Goal: Use online tool/utility: Utilize a website feature to perform a specific function

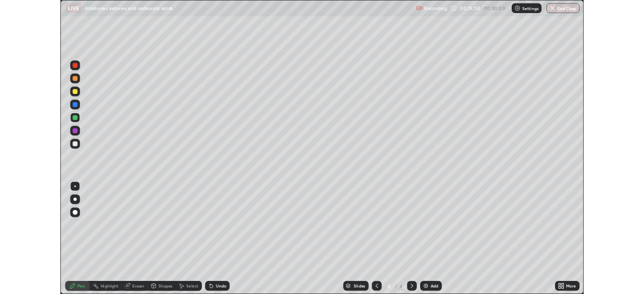
scroll to position [362, 644]
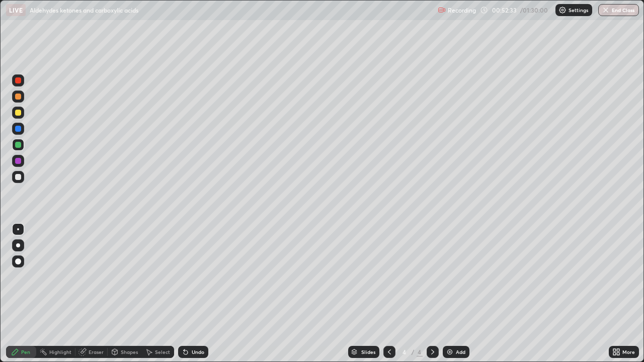
click at [84, 351] on icon at bounding box center [84, 351] width 6 height 5
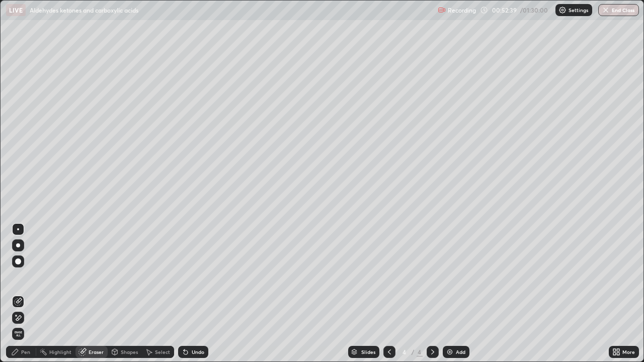
click at [22, 350] on div "Pen" at bounding box center [25, 352] width 9 height 5
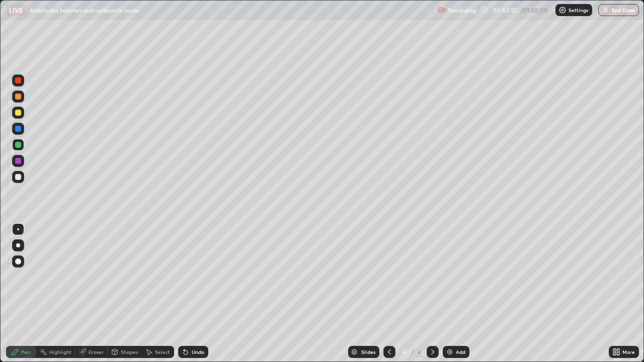
click at [20, 130] on div at bounding box center [18, 129] width 6 height 6
click at [86, 350] on icon at bounding box center [83, 352] width 8 height 8
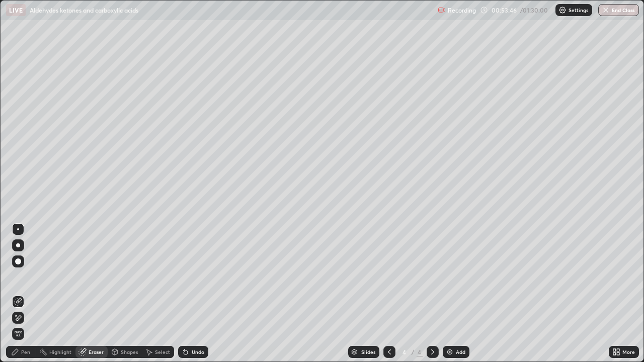
click at [19, 319] on icon at bounding box center [18, 318] width 8 height 9
click at [16, 352] on icon at bounding box center [15, 352] width 6 height 6
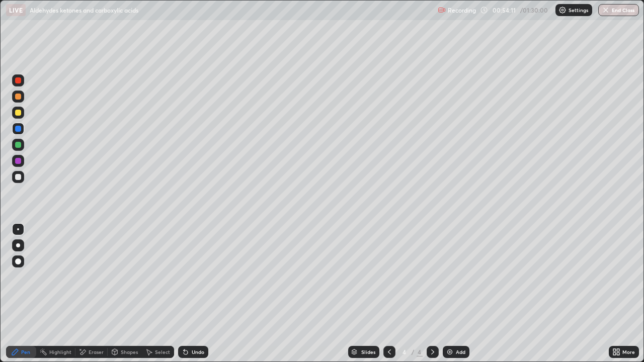
click at [19, 161] on div at bounding box center [18, 161] width 6 height 6
click at [80, 350] on icon at bounding box center [80, 349] width 1 height 1
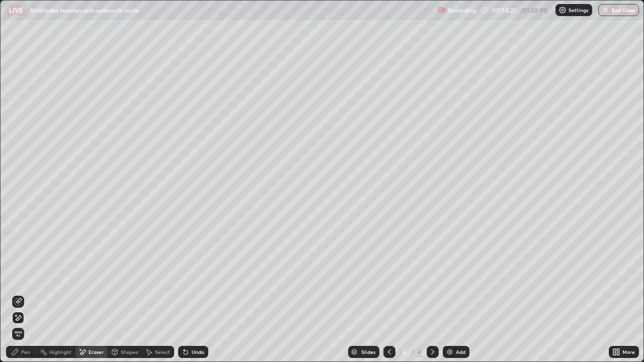
click at [26, 350] on div "Pen" at bounding box center [25, 352] width 9 height 5
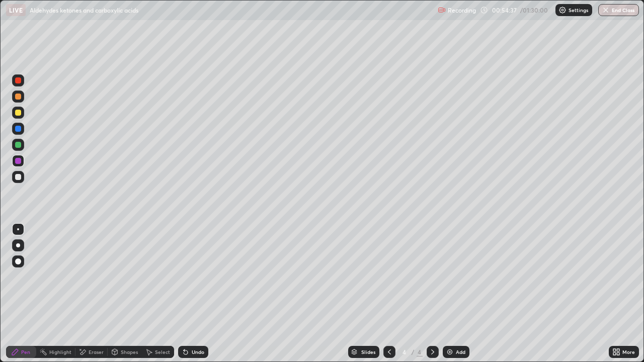
click at [19, 144] on div at bounding box center [18, 145] width 6 height 6
click at [19, 133] on div at bounding box center [18, 129] width 12 height 12
click at [17, 113] on div at bounding box center [18, 113] width 6 height 6
click at [20, 98] on div at bounding box center [18, 97] width 6 height 6
click at [188, 354] on icon at bounding box center [186, 352] width 8 height 8
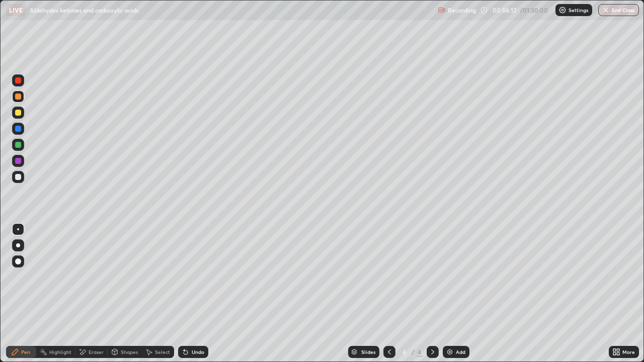
click at [90, 352] on div "Eraser" at bounding box center [96, 352] width 15 height 5
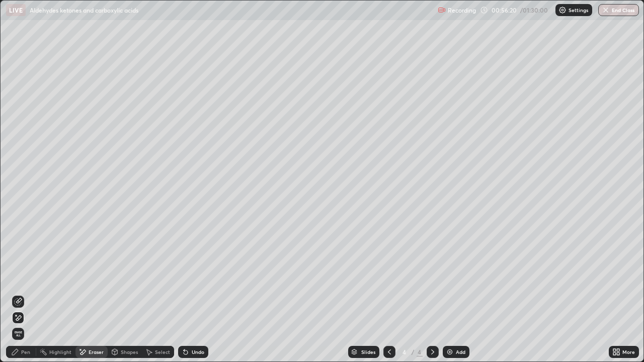
click at [21, 350] on div "Pen" at bounding box center [25, 352] width 9 height 5
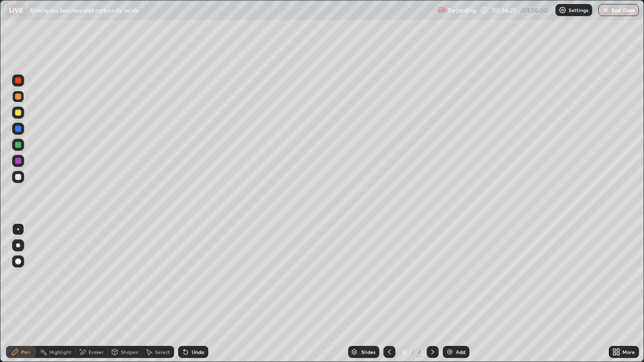
click at [18, 113] on div at bounding box center [18, 113] width 6 height 6
click at [18, 83] on div at bounding box center [18, 81] width 6 height 6
click at [446, 350] on img at bounding box center [450, 352] width 8 height 8
click at [16, 179] on div at bounding box center [18, 177] width 6 height 6
click at [17, 129] on div at bounding box center [18, 129] width 6 height 6
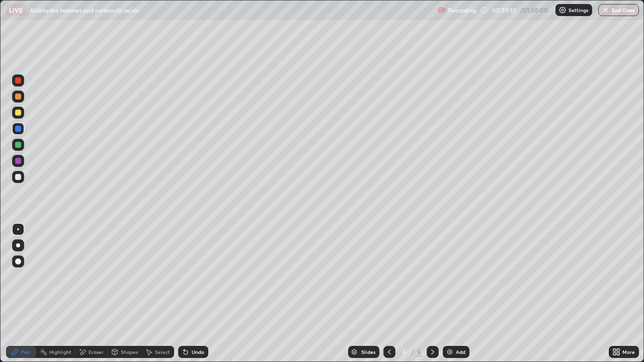
click at [15, 146] on div at bounding box center [18, 145] width 6 height 6
click at [20, 112] on div at bounding box center [18, 113] width 6 height 6
click at [18, 178] on div at bounding box center [18, 177] width 6 height 6
click at [18, 162] on div at bounding box center [18, 161] width 6 height 6
click at [19, 144] on div at bounding box center [18, 145] width 6 height 6
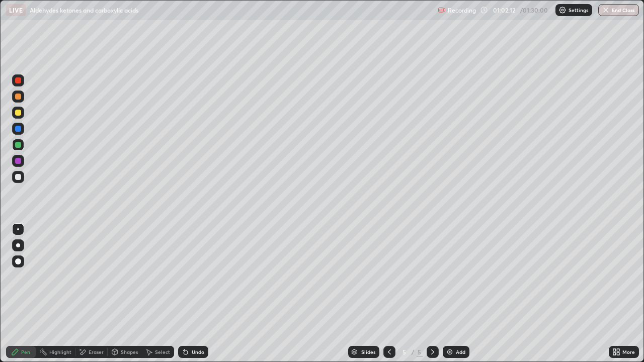
click at [18, 130] on div at bounding box center [18, 129] width 6 height 6
click at [151, 352] on icon at bounding box center [150, 353] width 6 height 6
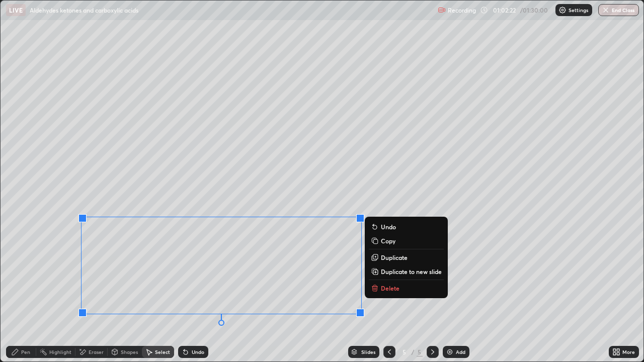
click at [377, 272] on icon at bounding box center [376, 272] width 2 height 0
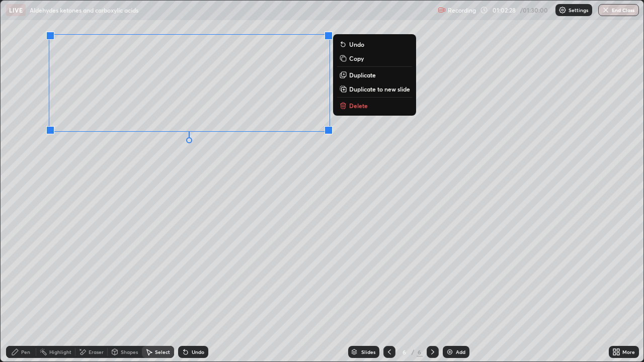
click at [88, 351] on div "Eraser" at bounding box center [92, 352] width 32 height 12
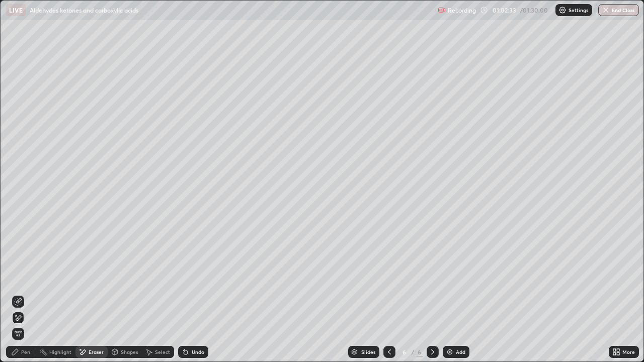
click at [27, 352] on div "Pen" at bounding box center [25, 352] width 9 height 5
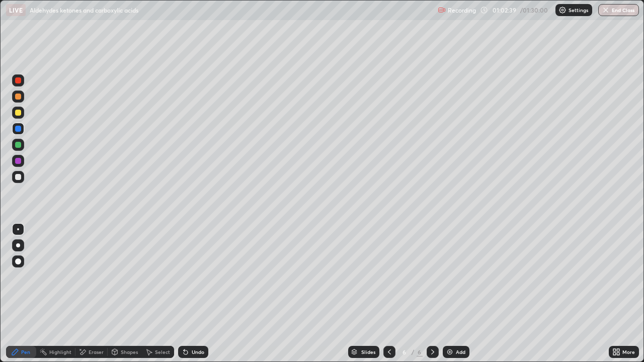
click at [18, 113] on div at bounding box center [18, 113] width 6 height 6
click at [185, 354] on icon at bounding box center [186, 353] width 4 height 4
click at [18, 162] on div at bounding box center [18, 161] width 6 height 6
click at [186, 353] on icon at bounding box center [186, 353] width 4 height 4
click at [19, 147] on div at bounding box center [18, 145] width 6 height 6
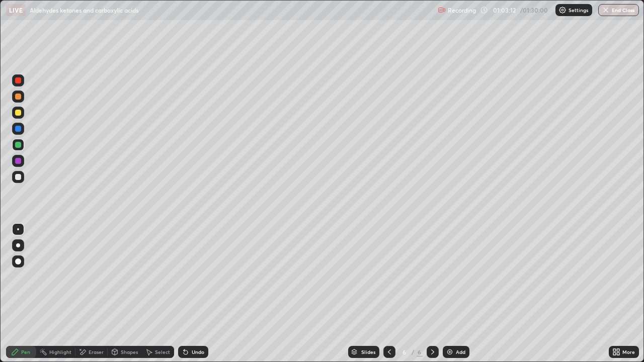
click at [19, 129] on div at bounding box center [18, 129] width 6 height 6
click at [17, 111] on div at bounding box center [18, 113] width 6 height 6
click at [17, 177] on div at bounding box center [18, 177] width 6 height 6
click at [19, 99] on div at bounding box center [18, 97] width 6 height 6
click at [446, 350] on img at bounding box center [450, 352] width 8 height 8
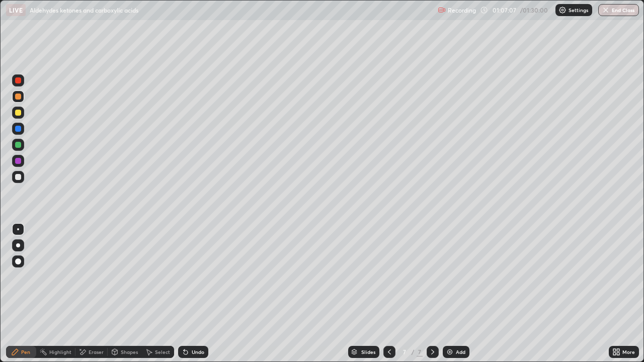
click at [18, 178] on div at bounding box center [18, 177] width 6 height 6
click at [184, 353] on icon at bounding box center [186, 353] width 4 height 4
click at [185, 351] on icon at bounding box center [186, 353] width 4 height 4
click at [17, 113] on div at bounding box center [18, 113] width 6 height 6
click at [389, 348] on div at bounding box center [390, 352] width 12 height 12
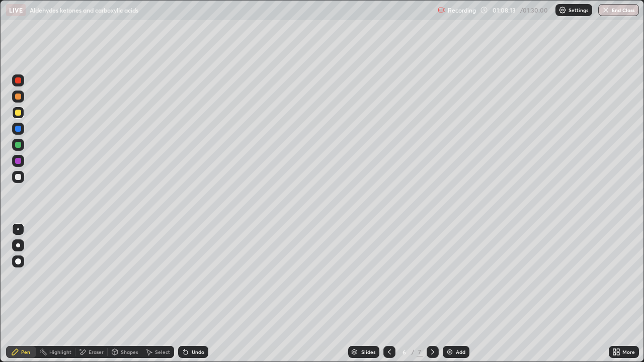
click at [86, 349] on icon at bounding box center [83, 352] width 8 height 9
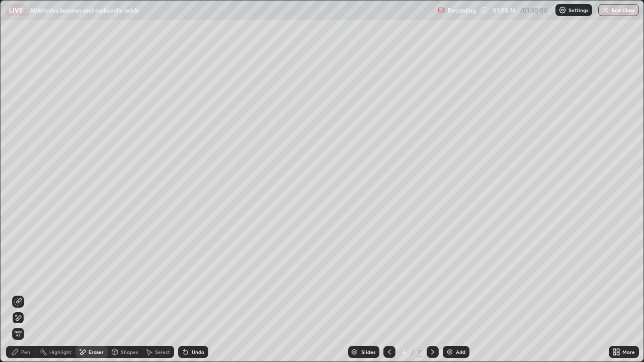
click at [432, 352] on icon at bounding box center [433, 352] width 8 height 8
click at [83, 352] on icon at bounding box center [84, 352] width 6 height 5
click at [17, 304] on icon at bounding box center [18, 302] width 8 height 8
click at [17, 350] on icon at bounding box center [15, 352] width 6 height 6
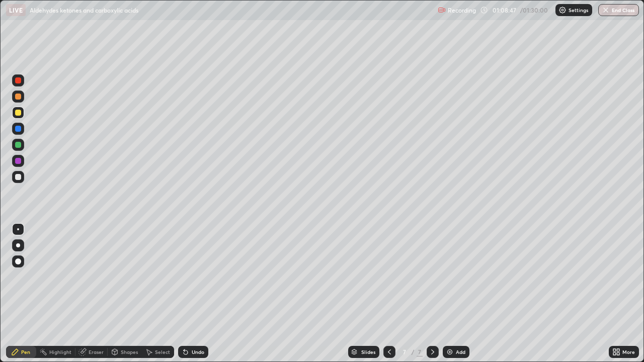
click at [19, 177] on div at bounding box center [18, 177] width 6 height 6
click at [87, 350] on div "Eraser" at bounding box center [92, 352] width 32 height 12
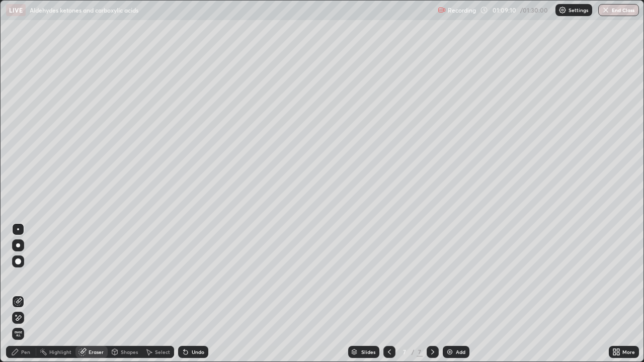
click at [21, 353] on div "Pen" at bounding box center [21, 352] width 30 height 12
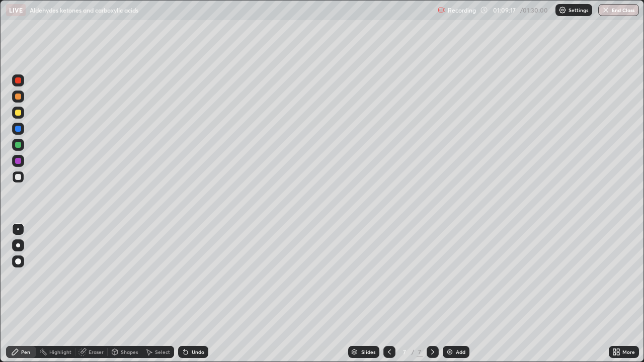
click at [84, 350] on icon at bounding box center [84, 351] width 6 height 5
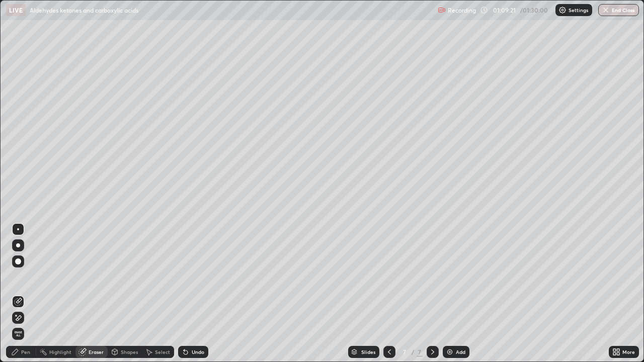
click at [20, 356] on div "Pen" at bounding box center [21, 352] width 30 height 12
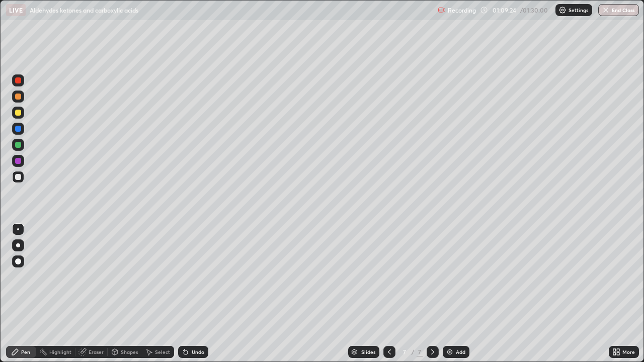
click at [83, 354] on icon at bounding box center [82, 352] width 7 height 7
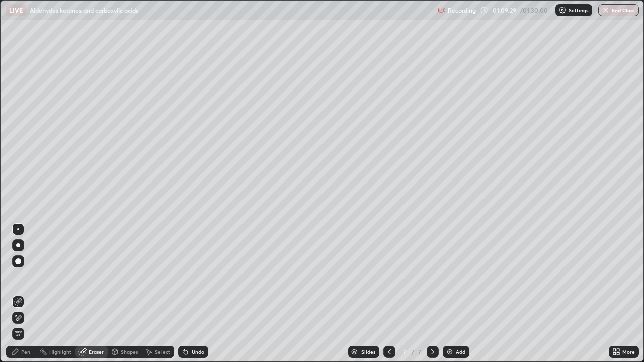
click at [23, 351] on div "Pen" at bounding box center [25, 352] width 9 height 5
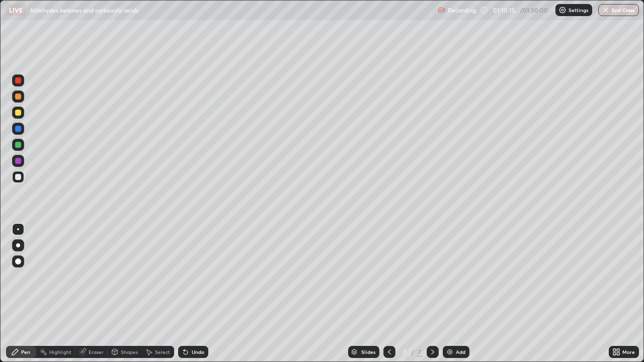
click at [17, 113] on div at bounding box center [18, 113] width 6 height 6
click at [184, 351] on icon at bounding box center [186, 353] width 4 height 4
click at [182, 354] on icon at bounding box center [186, 352] width 8 height 8
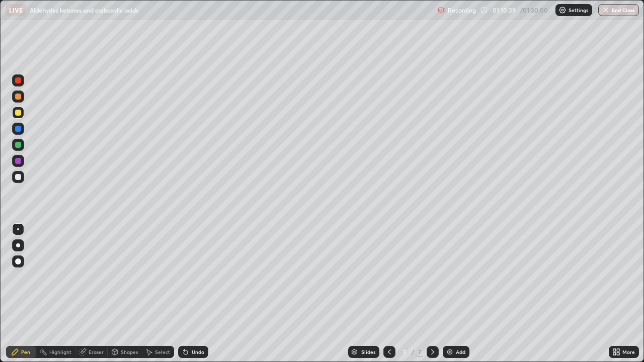
click at [20, 131] on div at bounding box center [18, 129] width 6 height 6
click at [18, 99] on div at bounding box center [18, 97] width 6 height 6
click at [384, 352] on div at bounding box center [390, 352] width 12 height 12
click at [432, 352] on icon at bounding box center [433, 352] width 8 height 8
click at [19, 147] on div at bounding box center [18, 145] width 6 height 6
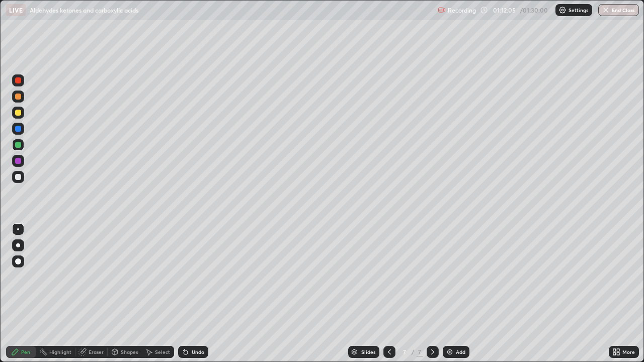
click at [18, 115] on div at bounding box center [18, 113] width 6 height 6
click at [16, 161] on div at bounding box center [18, 161] width 6 height 6
click at [20, 130] on div at bounding box center [18, 129] width 6 height 6
click at [17, 83] on div at bounding box center [18, 81] width 6 height 6
click at [18, 175] on div at bounding box center [18, 177] width 6 height 6
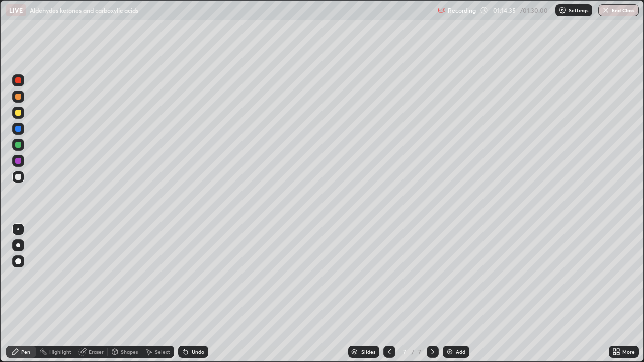
click at [185, 352] on icon at bounding box center [186, 353] width 4 height 4
click at [185, 355] on icon at bounding box center [186, 353] width 4 height 4
click at [182, 347] on div "Undo" at bounding box center [193, 352] width 30 height 12
click at [181, 342] on div "Undo" at bounding box center [191, 352] width 34 height 20
click at [184, 350] on icon at bounding box center [184, 350] width 1 height 1
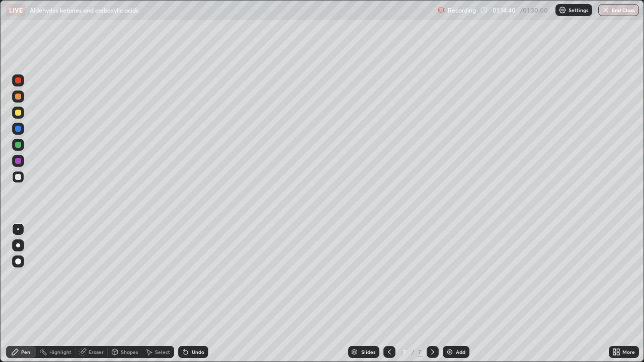
click at [184, 350] on icon at bounding box center [184, 350] width 1 height 1
click at [18, 112] on div at bounding box center [18, 113] width 6 height 6
click at [86, 351] on icon at bounding box center [83, 352] width 8 height 8
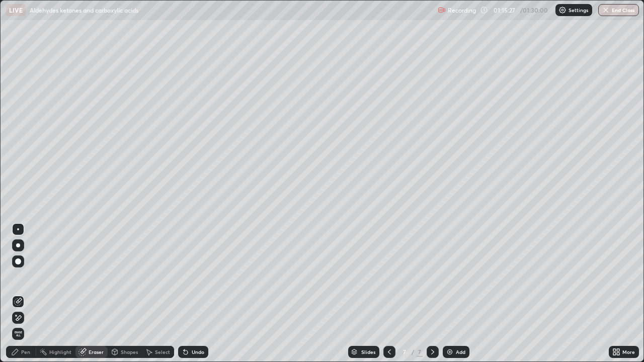
click at [24, 350] on div "Pen" at bounding box center [25, 352] width 9 height 5
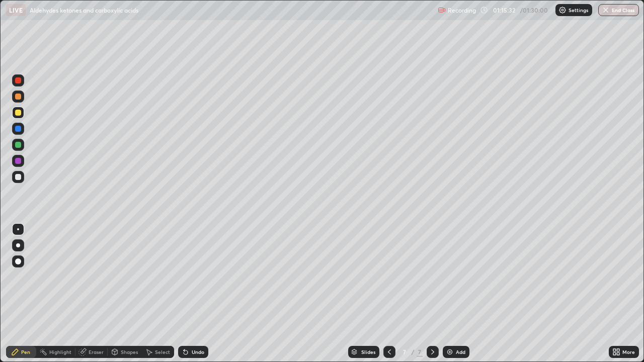
click at [184, 350] on icon at bounding box center [184, 350] width 1 height 1
click at [178, 347] on div "Undo" at bounding box center [193, 352] width 30 height 12
click at [89, 352] on div "Eraser" at bounding box center [96, 352] width 15 height 5
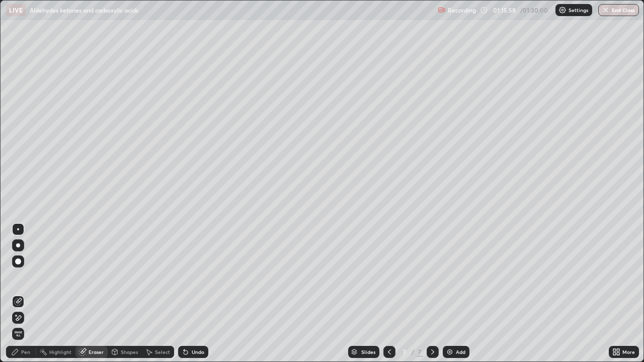
click at [20, 319] on icon at bounding box center [18, 318] width 8 height 9
click at [24, 352] on div "Pen" at bounding box center [25, 352] width 9 height 5
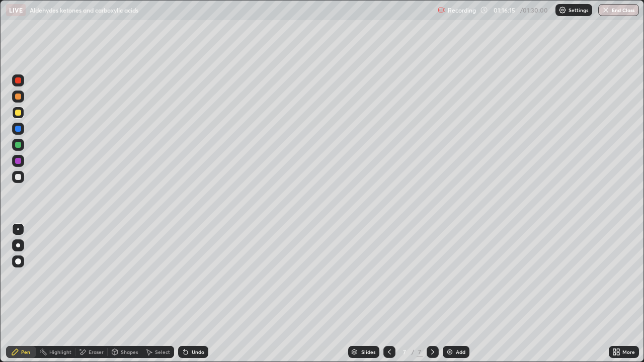
click at [18, 97] on div at bounding box center [18, 97] width 6 height 6
click at [184, 351] on icon at bounding box center [186, 353] width 4 height 4
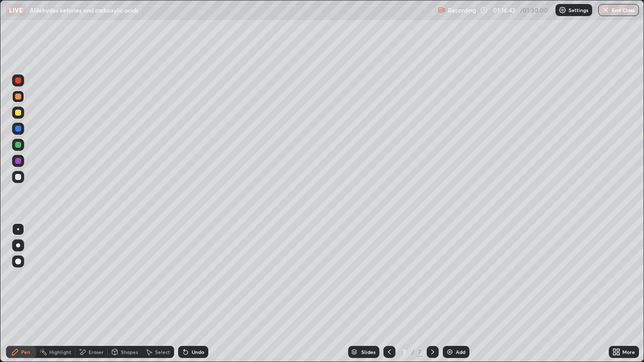
click at [182, 351] on icon at bounding box center [186, 352] width 8 height 8
click at [184, 351] on icon at bounding box center [186, 353] width 4 height 4
click at [184, 353] on icon at bounding box center [186, 353] width 4 height 4
click at [17, 178] on div at bounding box center [18, 177] width 6 height 6
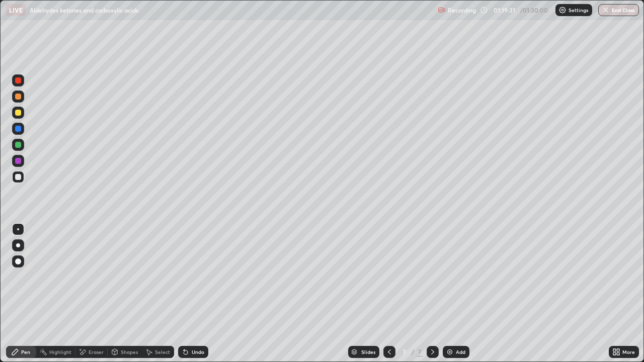
click at [448, 354] on img at bounding box center [450, 352] width 8 height 8
click at [18, 130] on div at bounding box center [18, 129] width 6 height 6
click at [18, 113] on div at bounding box center [18, 113] width 6 height 6
click at [19, 84] on div at bounding box center [18, 80] width 12 height 12
click at [18, 146] on div at bounding box center [18, 145] width 6 height 6
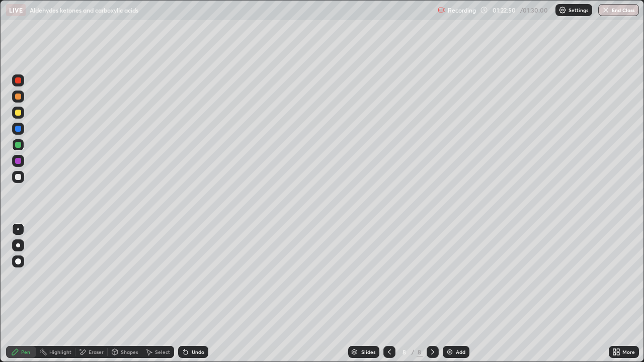
click at [153, 353] on div "Select" at bounding box center [158, 352] width 32 height 12
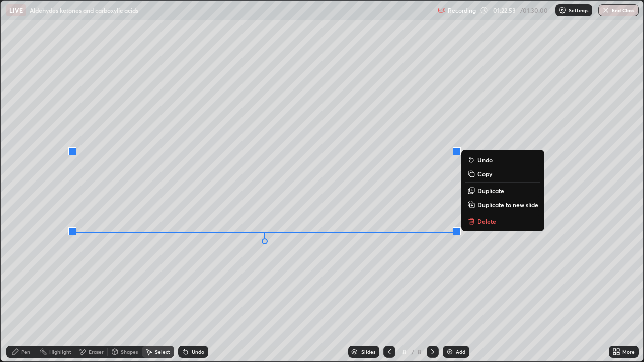
click at [472, 206] on icon at bounding box center [473, 206] width 2 height 0
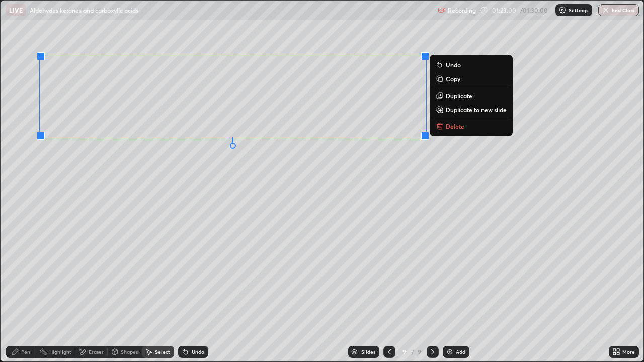
click at [85, 352] on icon at bounding box center [83, 352] width 8 height 9
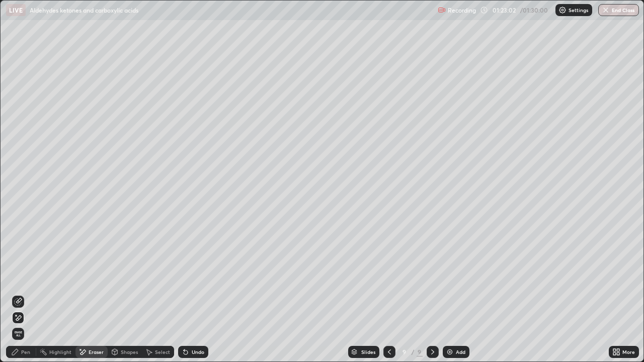
click at [24, 350] on div "Pen" at bounding box center [25, 352] width 9 height 5
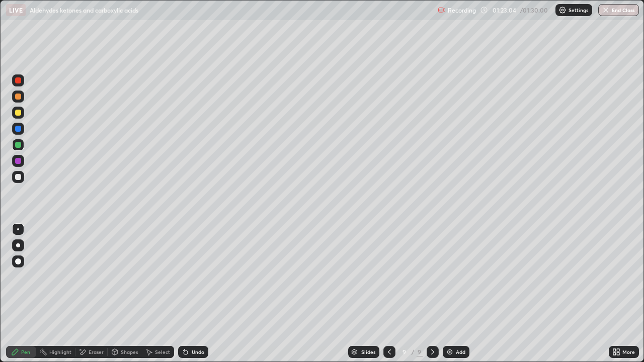
click at [19, 115] on div at bounding box center [18, 113] width 6 height 6
click at [19, 99] on div at bounding box center [18, 97] width 6 height 6
click at [19, 130] on div at bounding box center [18, 129] width 6 height 6
click at [19, 147] on div at bounding box center [18, 145] width 6 height 6
click at [614, 350] on icon at bounding box center [615, 350] width 3 height 3
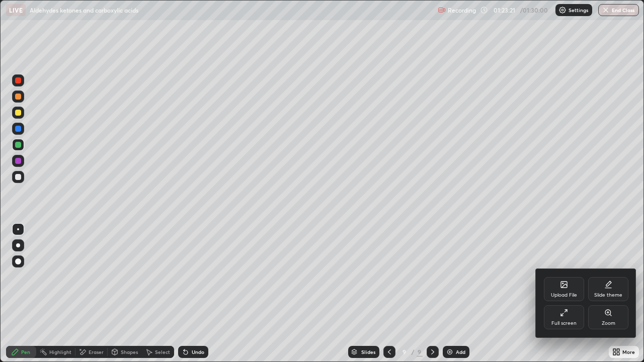
click at [559, 320] on div "Full screen" at bounding box center [564, 318] width 40 height 24
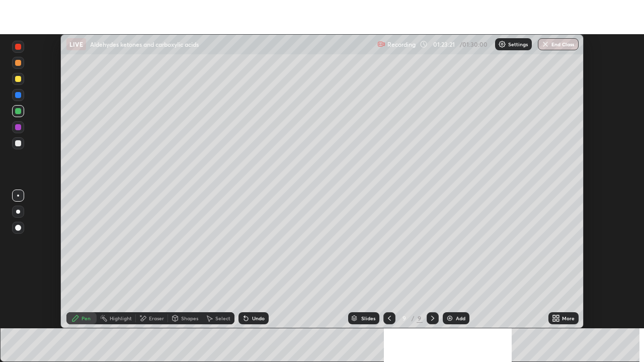
scroll to position [50042, 49692]
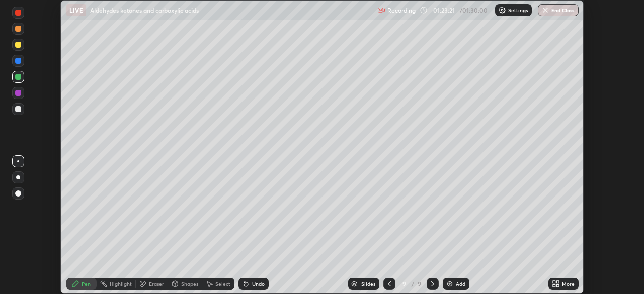
click at [556, 287] on icon at bounding box center [554, 286] width 3 height 3
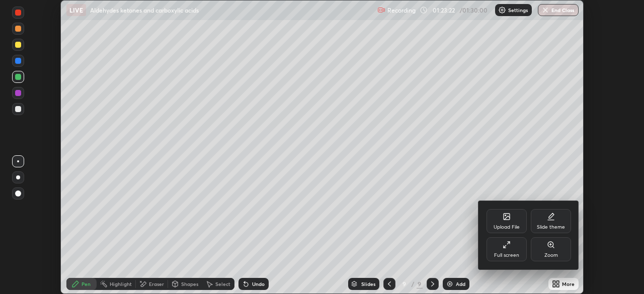
click at [508, 254] on div "Full screen" at bounding box center [506, 255] width 25 height 5
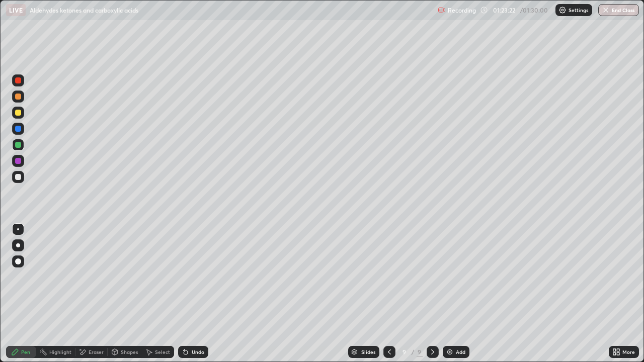
scroll to position [362, 644]
click at [185, 352] on icon at bounding box center [186, 353] width 4 height 4
click at [184, 350] on icon at bounding box center [184, 350] width 1 height 1
click at [184, 347] on div "Undo" at bounding box center [193, 352] width 30 height 12
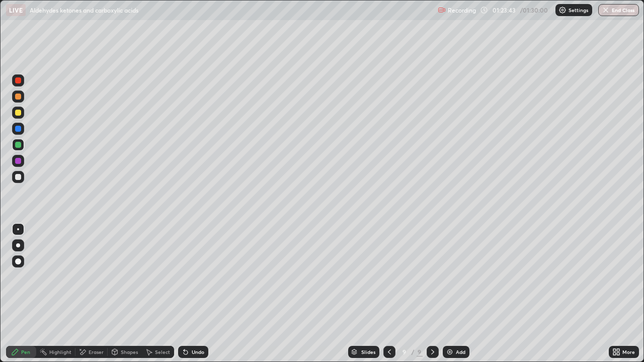
click at [182, 346] on div "Undo" at bounding box center [193, 352] width 30 height 12
click at [189, 347] on div "Undo" at bounding box center [193, 352] width 30 height 12
click at [16, 113] on div at bounding box center [18, 113] width 6 height 6
click at [17, 114] on div at bounding box center [18, 113] width 6 height 6
click at [83, 350] on icon at bounding box center [84, 352] width 6 height 5
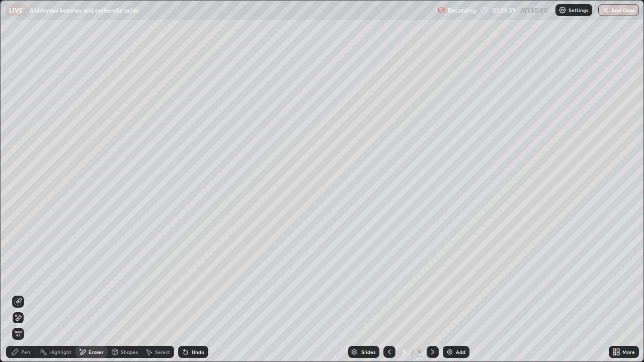
click at [24, 350] on div "Pen" at bounding box center [25, 352] width 9 height 5
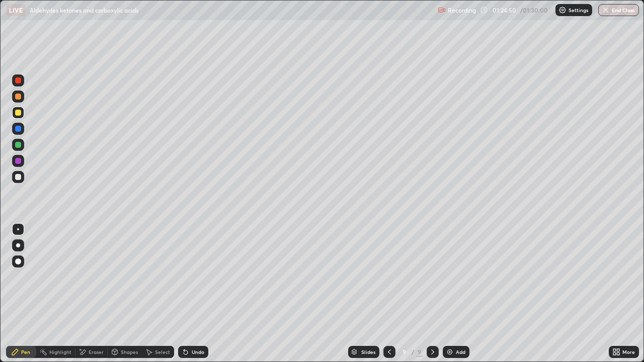
click at [18, 83] on div at bounding box center [18, 81] width 6 height 6
click at [83, 352] on icon at bounding box center [84, 352] width 6 height 5
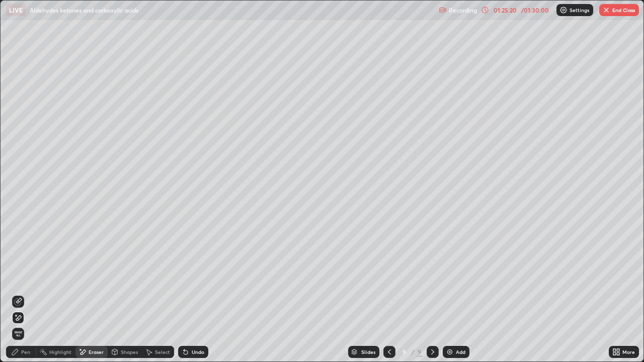
click at [25, 351] on div "Pen" at bounding box center [25, 352] width 9 height 5
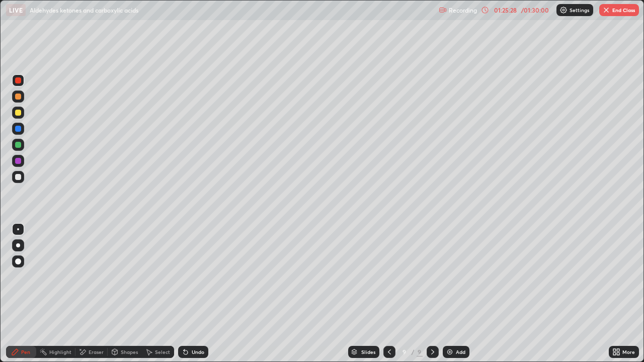
click at [18, 113] on div at bounding box center [18, 113] width 6 height 6
click at [19, 164] on div at bounding box center [18, 161] width 6 height 6
click at [184, 350] on icon at bounding box center [184, 350] width 1 height 1
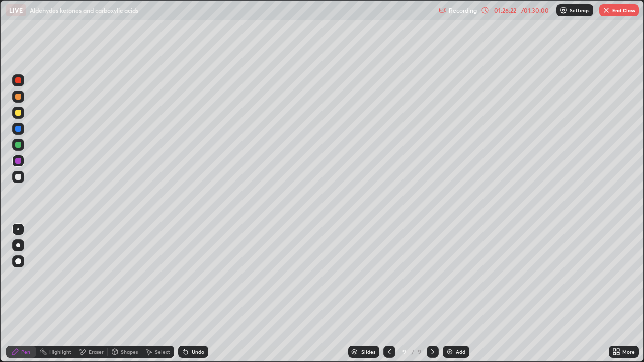
click at [184, 350] on icon at bounding box center [184, 350] width 1 height 1
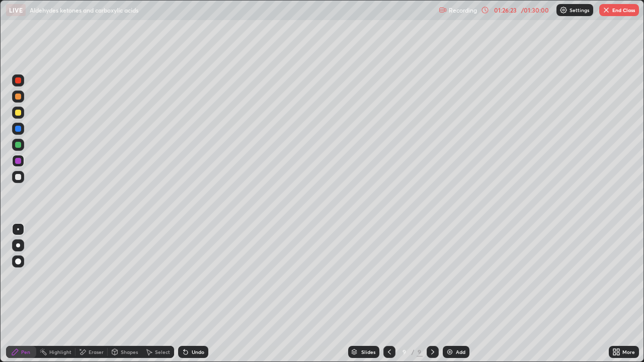
click at [184, 350] on icon at bounding box center [184, 350] width 1 height 1
click at [180, 348] on div "Undo" at bounding box center [193, 352] width 30 height 12
click at [83, 353] on icon at bounding box center [84, 352] width 6 height 5
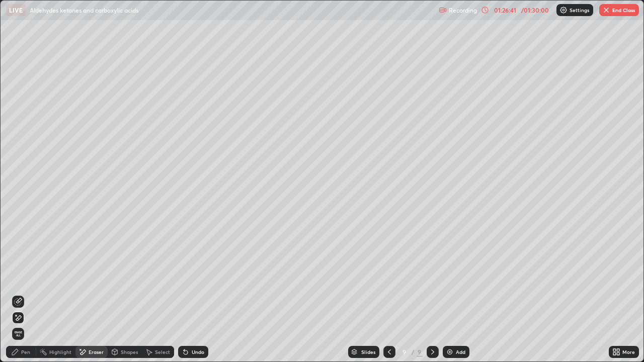
click at [26, 352] on div "Pen" at bounding box center [25, 352] width 9 height 5
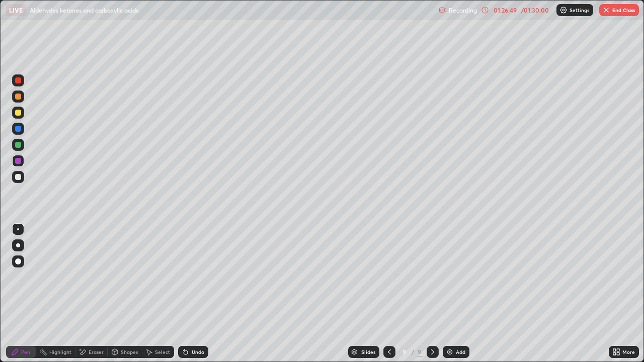
click at [86, 351] on icon at bounding box center [84, 352] width 6 height 5
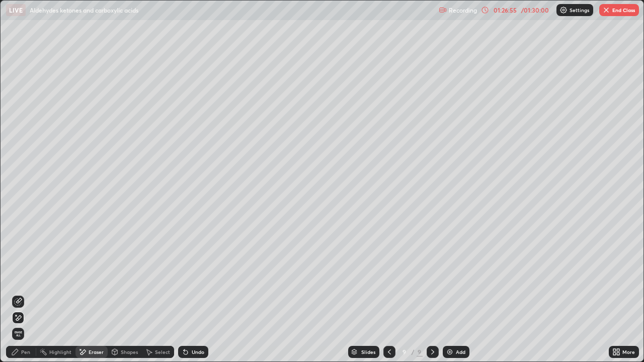
click at [23, 350] on div "Pen" at bounding box center [25, 352] width 9 height 5
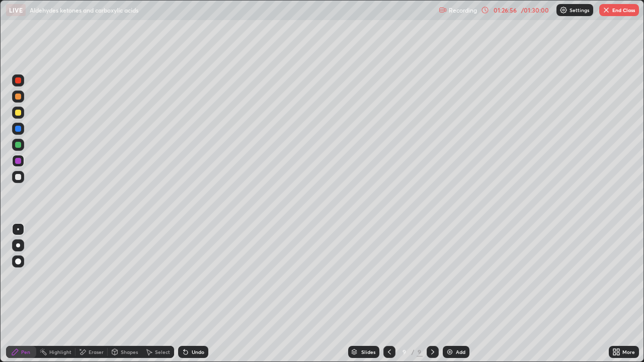
click at [19, 129] on div at bounding box center [18, 129] width 6 height 6
click at [388, 347] on div at bounding box center [390, 352] width 12 height 12
click at [613, 13] on button "End Class" at bounding box center [620, 10] width 40 height 12
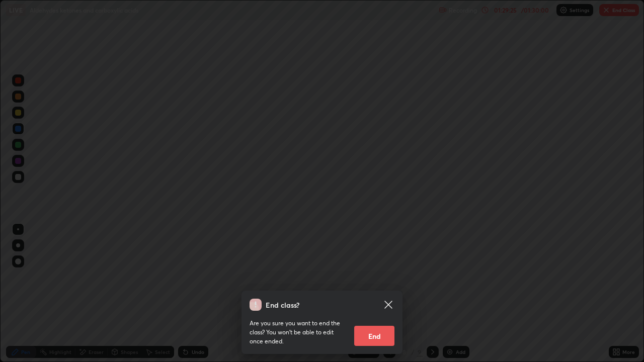
click at [367, 337] on button "End" at bounding box center [374, 336] width 40 height 20
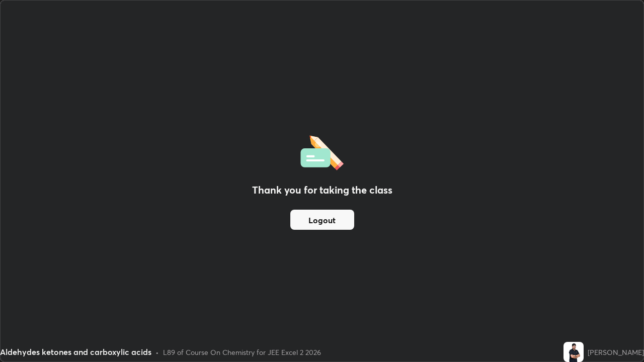
click at [320, 221] on button "Logout" at bounding box center [322, 220] width 64 height 20
